Goal: Find specific page/section: Find specific page/section

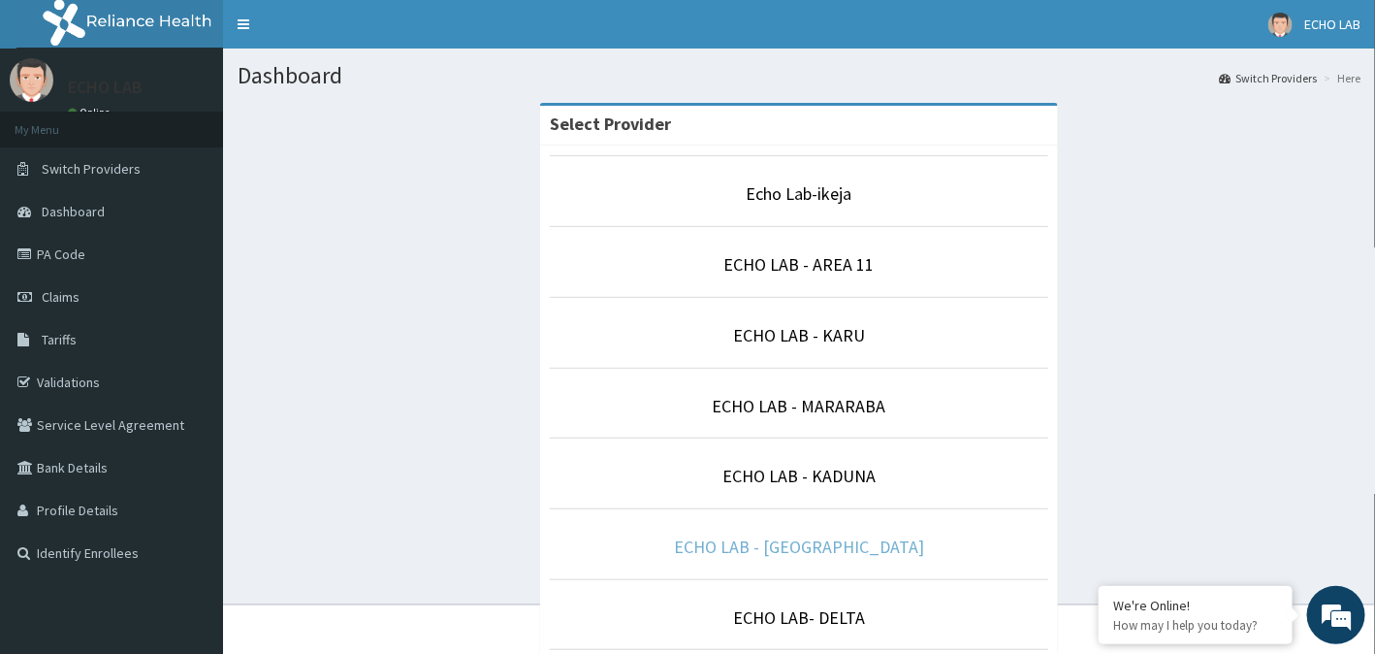
click at [805, 544] on link "ECHO LAB - [GEOGRAPHIC_DATA]" at bounding box center [799, 546] width 250 height 22
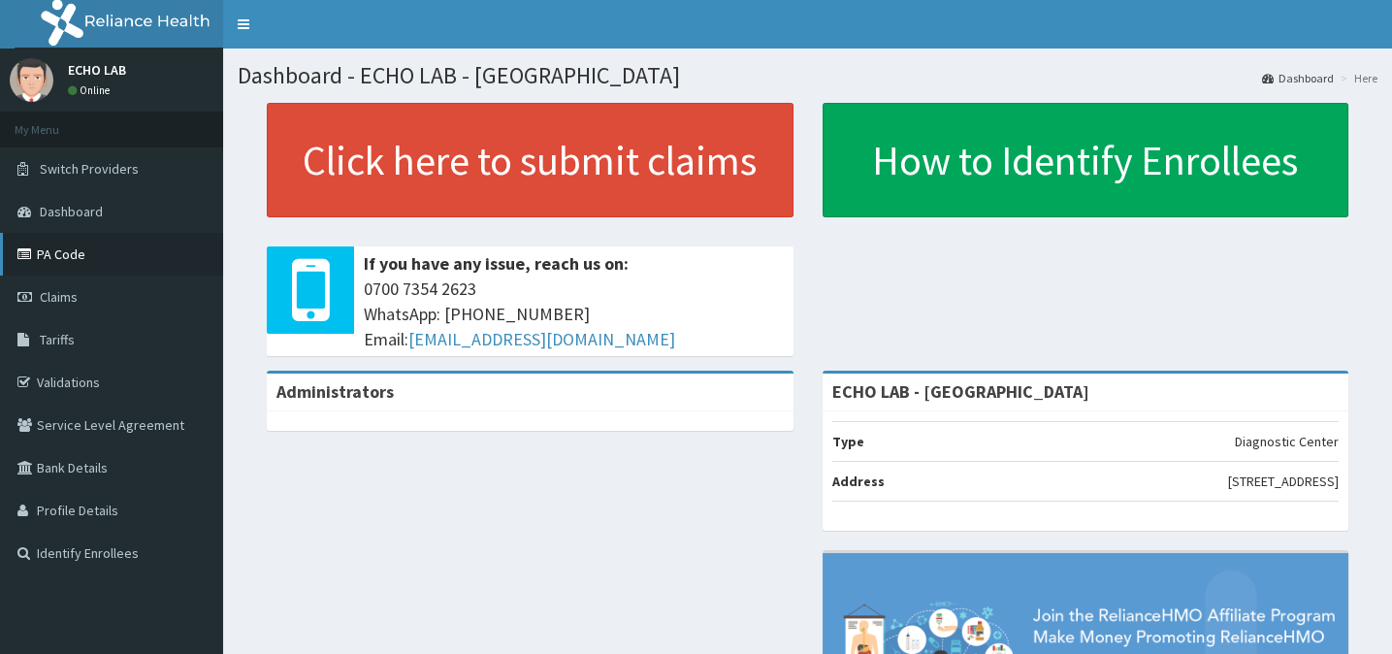
click at [44, 265] on link "PA Code" at bounding box center [111, 254] width 223 height 43
